Goal: Browse casually

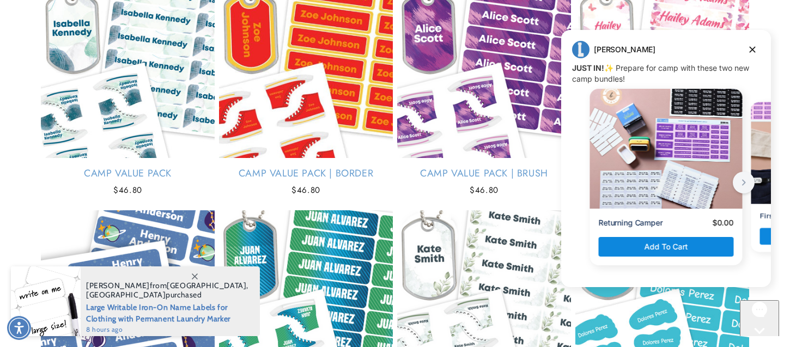
scroll to position [2434, 0]
